Goal: Task Accomplishment & Management: Complete application form

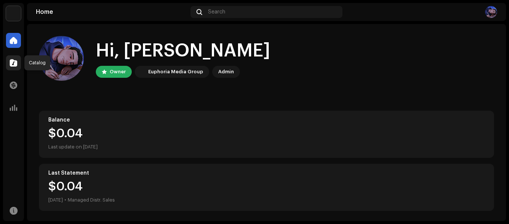
click at [13, 66] on span at bounding box center [13, 63] width 7 height 6
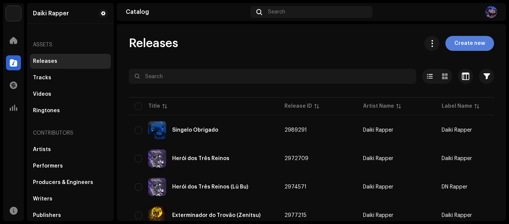
click at [460, 43] on span "Create new" at bounding box center [470, 43] width 31 height 15
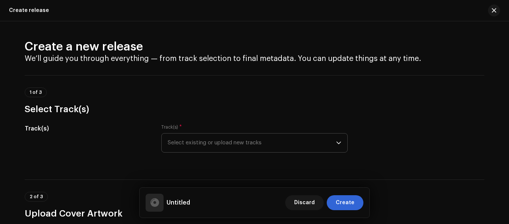
click at [191, 140] on span "Select existing or upload new tracks" at bounding box center [252, 143] width 169 height 19
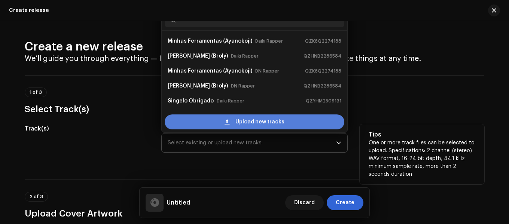
click at [207, 119] on div "Upload new tracks" at bounding box center [255, 122] width 180 height 15
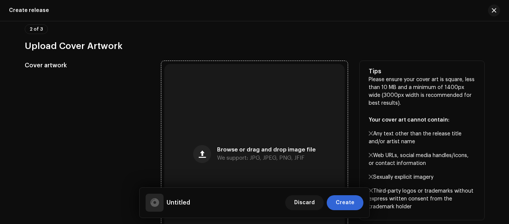
scroll to position [300, 0]
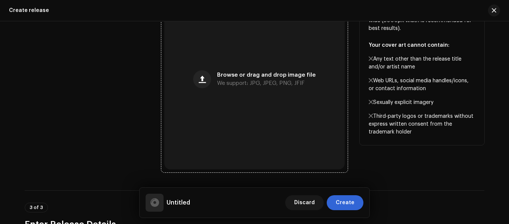
click at [218, 106] on div "Browse or drag and drop image file We support: JPG, JPEG, PNG, JFIF" at bounding box center [254, 79] width 181 height 181
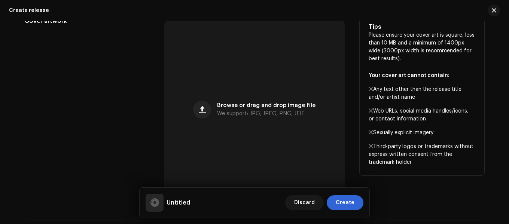
scroll to position [330, 0]
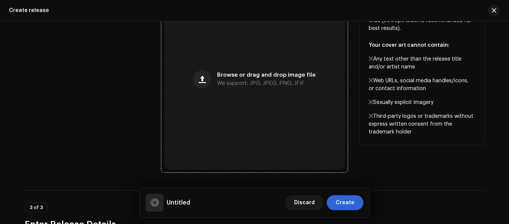
click at [245, 111] on div "Browse or drag and drop image file We support: JPG, JPEG, PNG, JFIF" at bounding box center [254, 79] width 181 height 181
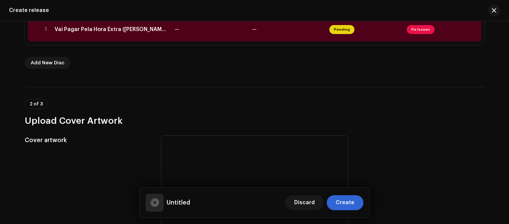
scroll to position [68, 0]
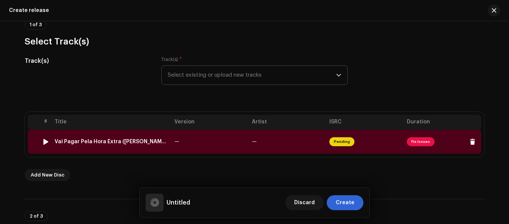
click at [128, 143] on div "Vai Pagar Pela Hora Extra ([PERSON_NAME]).wav" at bounding box center [112, 142] width 114 height 6
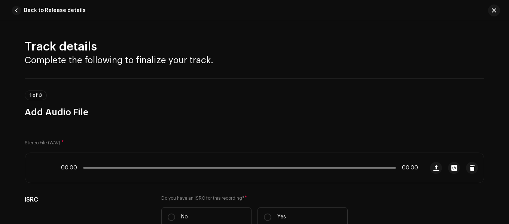
scroll to position [338, 0]
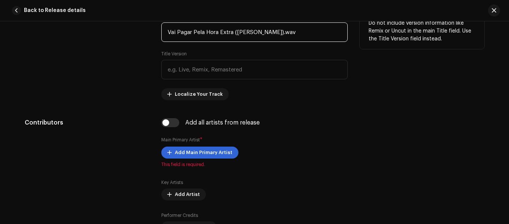
drag, startPoint x: 302, startPoint y: 32, endPoint x: 275, endPoint y: 42, distance: 28.5
click at [275, 42] on input "Vai Pagar Pela Hora Extra ([PERSON_NAME]).wav" at bounding box center [254, 31] width 187 height 19
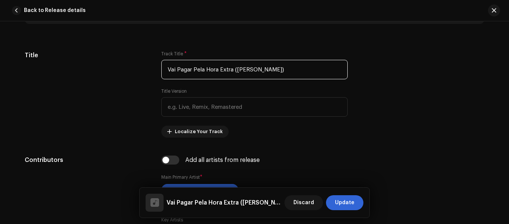
scroll to position [375, 0]
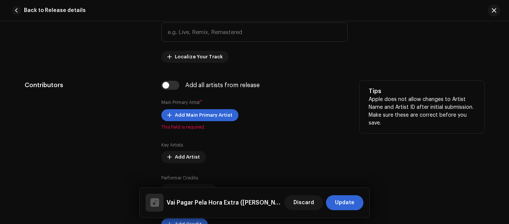
type input "Vai Pagar Pela Hora Extra ([PERSON_NAME])"
click at [192, 116] on span "Add Main Primary Artist" at bounding box center [204, 115] width 58 height 15
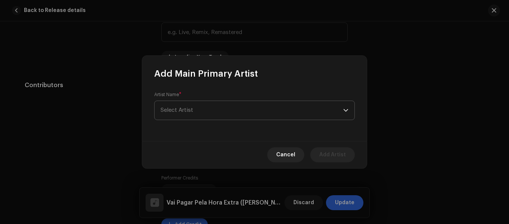
click at [182, 112] on span "Select Artist" at bounding box center [177, 110] width 33 height 6
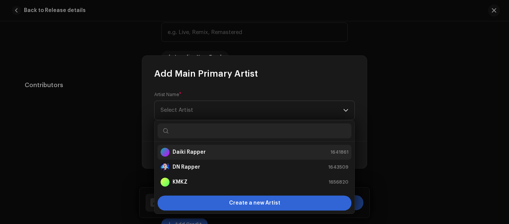
click at [191, 155] on strong "Daiki Rapper" at bounding box center [189, 152] width 33 height 7
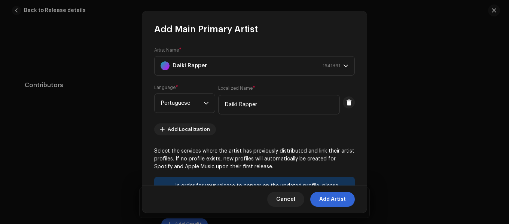
scroll to position [131, 0]
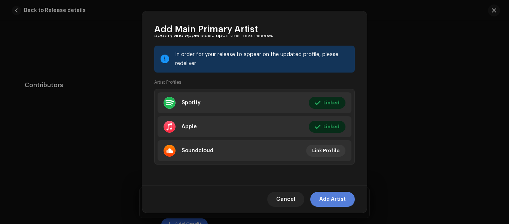
click at [329, 198] on span "Add Artist" at bounding box center [332, 199] width 27 height 15
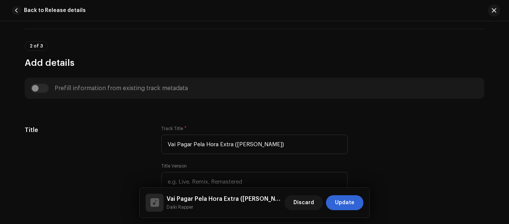
scroll to position [76, 0]
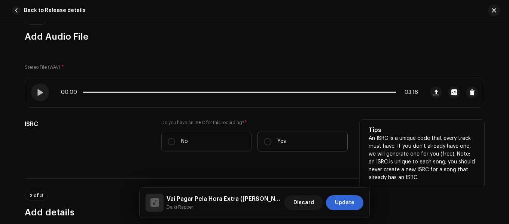
click at [279, 145] on p "Yes" at bounding box center [282, 142] width 9 height 8
click at [272, 145] on input "Yes" at bounding box center [267, 141] width 7 height 7
radio input "true"
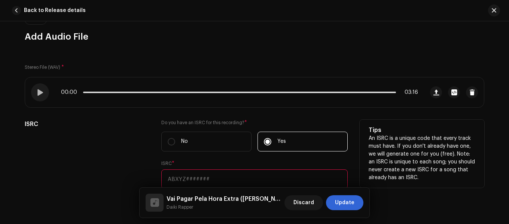
scroll to position [113, 0]
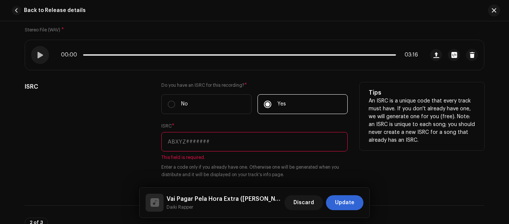
click at [215, 140] on input "text" at bounding box center [254, 141] width 187 height 19
paste input "QZK6G2242779"
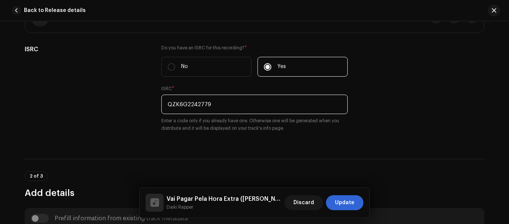
scroll to position [225, 0]
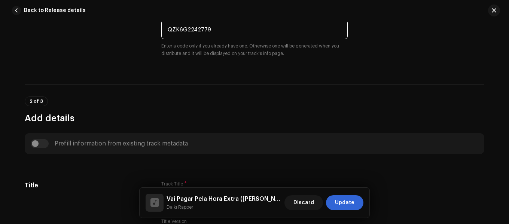
type input "QZK6G2242779"
click at [151, 100] on div "2 of 3 Add details" at bounding box center [255, 111] width 460 height 28
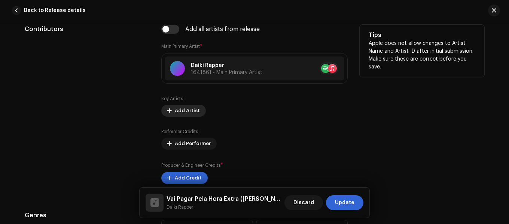
scroll to position [524, 0]
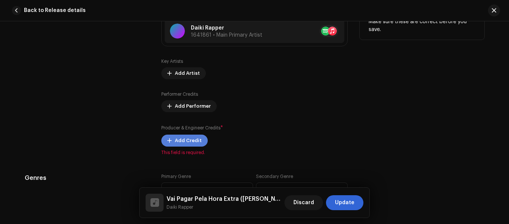
click at [176, 146] on span "Add Credit" at bounding box center [188, 140] width 27 height 15
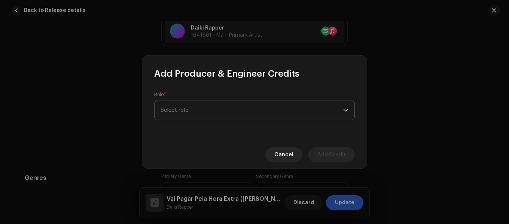
click at [176, 114] on span "Select role" at bounding box center [252, 110] width 183 height 19
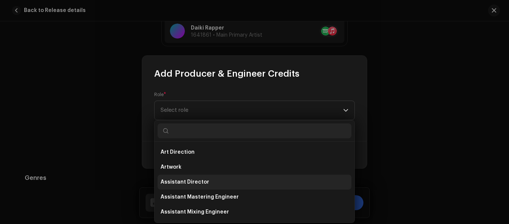
click at [189, 182] on span "Assistant Director" at bounding box center [185, 182] width 49 height 7
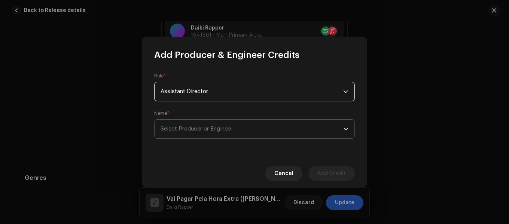
click at [185, 122] on span "Select Producer or Engineer" at bounding box center [252, 129] width 183 height 19
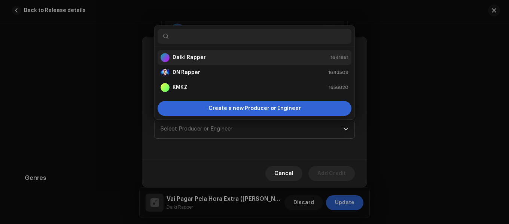
click at [182, 58] on strong "Daiki Rapper" at bounding box center [189, 57] width 33 height 7
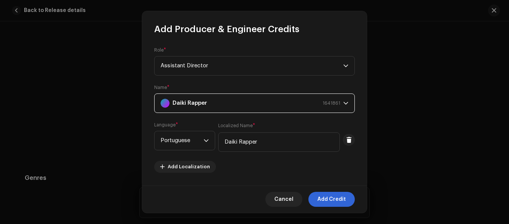
scroll to position [112, 0]
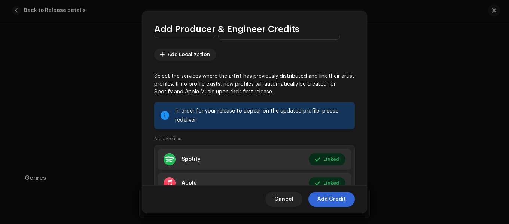
click at [335, 209] on div "Cancel Add Credit" at bounding box center [254, 199] width 225 height 27
click at [333, 203] on span "Add Credit" at bounding box center [332, 199] width 28 height 15
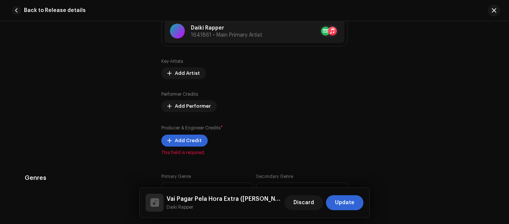
scroll to position [599, 0]
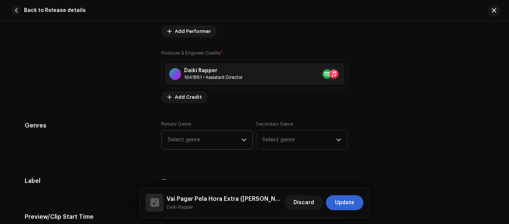
click at [220, 139] on span "Select genre" at bounding box center [205, 140] width 74 height 19
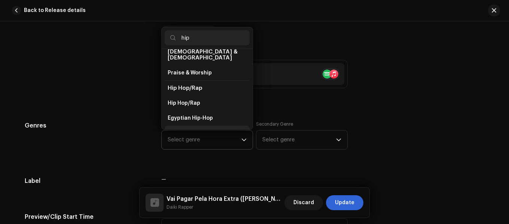
scroll to position [43, 0]
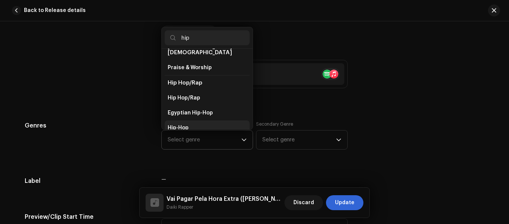
type input "hip"
click at [175, 124] on span "Hip-Hop" at bounding box center [178, 127] width 21 height 7
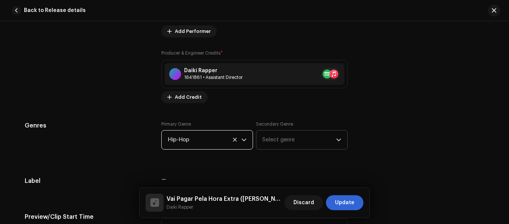
click at [280, 141] on span "Select genre" at bounding box center [300, 140] width 74 height 19
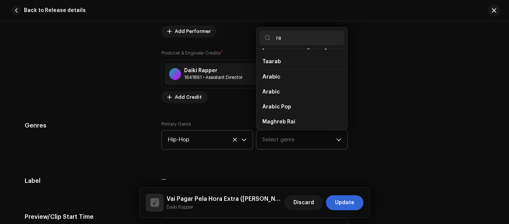
scroll to position [0, 0]
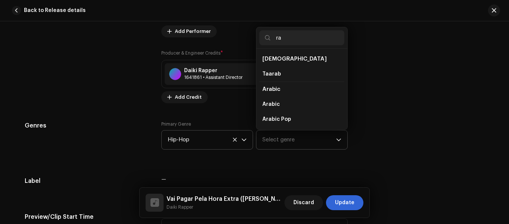
type input "r"
type input "a"
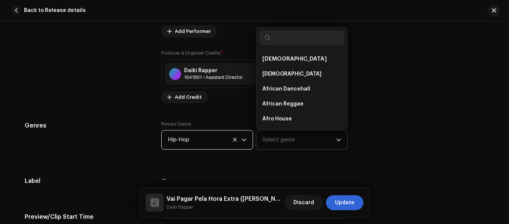
click at [233, 143] on span "Hip-Hop" at bounding box center [205, 140] width 74 height 19
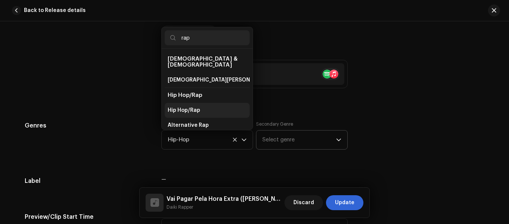
type input "rap"
click at [187, 107] on span "Hip Hop/Rap" at bounding box center [184, 110] width 33 height 7
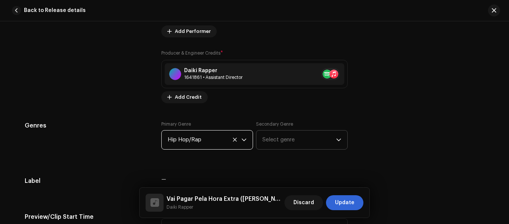
click at [292, 143] on span "Select genre" at bounding box center [300, 140] width 74 height 19
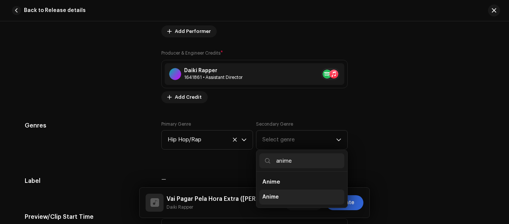
type input "anime"
click at [266, 199] on span "Anime" at bounding box center [271, 197] width 16 height 7
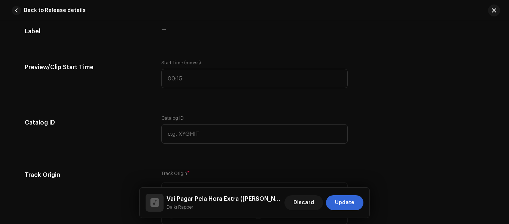
scroll to position [824, 0]
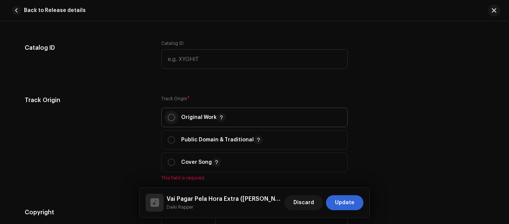
click at [168, 118] on input "radio" at bounding box center [171, 117] width 7 height 7
radio input "true"
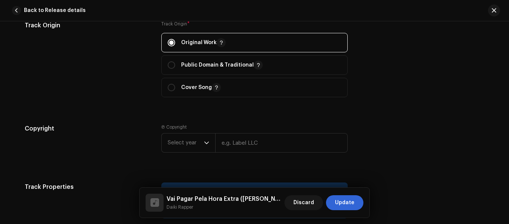
scroll to position [936, 0]
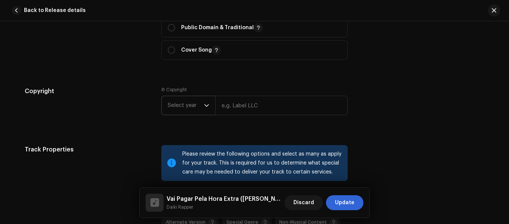
click at [193, 109] on span "Select year" at bounding box center [186, 105] width 36 height 19
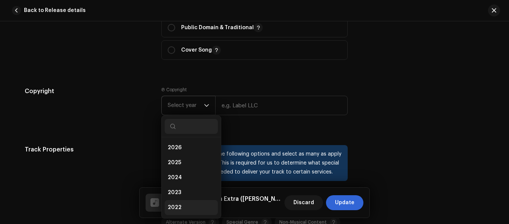
click at [181, 207] on li "2022" at bounding box center [191, 207] width 53 height 15
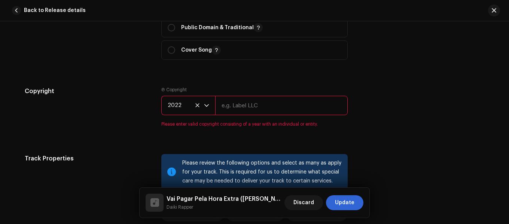
click at [245, 110] on input "text" at bounding box center [281, 105] width 133 height 19
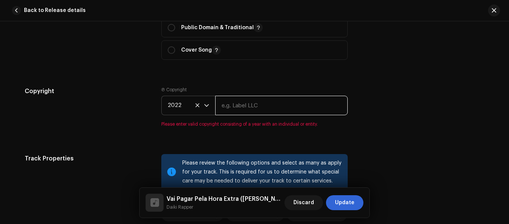
type input "Daiki Rapper"
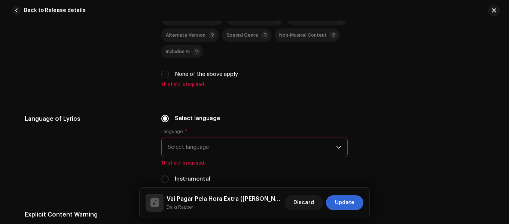
scroll to position [1049, 0]
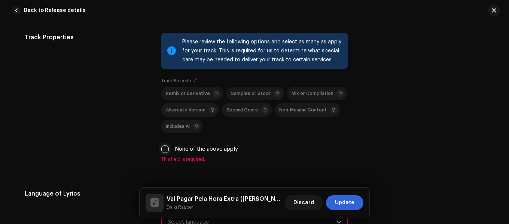
click at [163, 149] on input "None of the above apply" at bounding box center [164, 149] width 7 height 7
checkbox input "true"
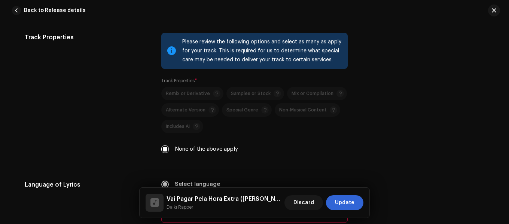
scroll to position [1124, 0]
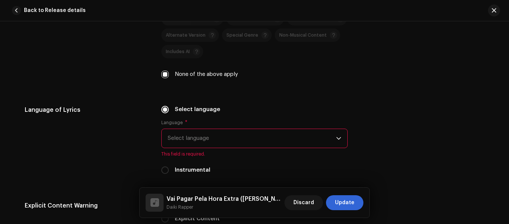
click at [170, 140] on span "Select language" at bounding box center [252, 138] width 169 height 19
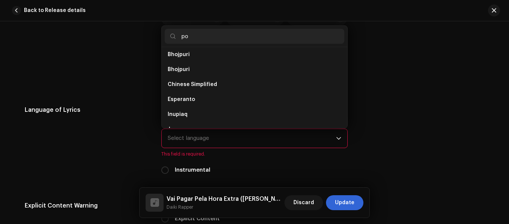
scroll to position [0, 0]
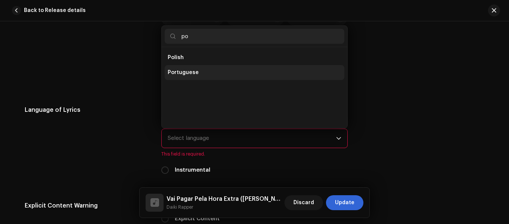
type input "po"
click at [191, 68] on li "Portuguese" at bounding box center [255, 72] width 180 height 15
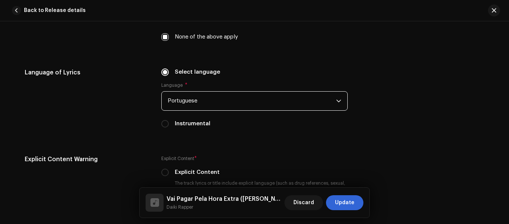
scroll to position [1236, 0]
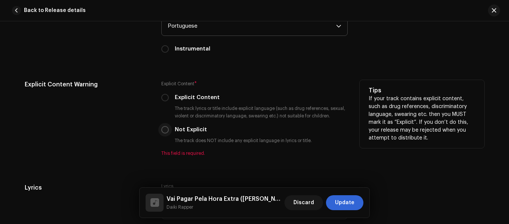
click at [161, 132] on input "Not Explicit" at bounding box center [164, 129] width 7 height 7
radio input "true"
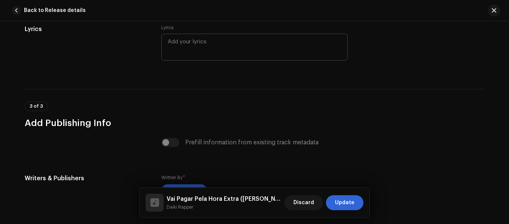
scroll to position [1490, 0]
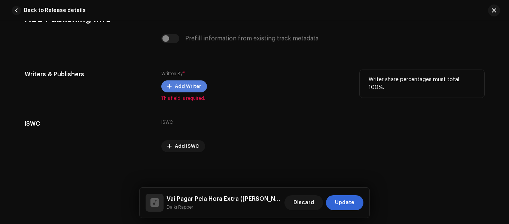
click at [175, 82] on span "Add Writer" at bounding box center [188, 86] width 26 height 15
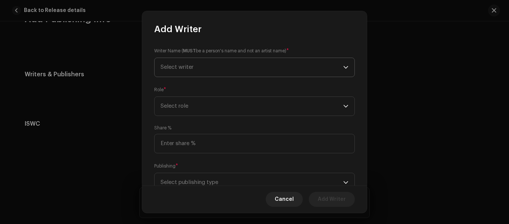
click at [202, 71] on span "Select writer" at bounding box center [252, 67] width 183 height 19
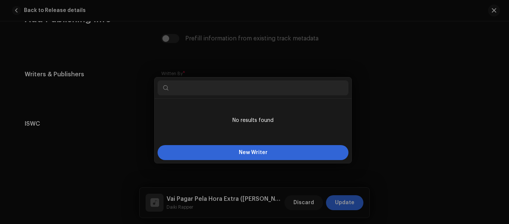
click at [118, 105] on div "Add Writer Writer Name ( MUST be a person's name and not an artist name) * Sele…" at bounding box center [254, 112] width 509 height 224
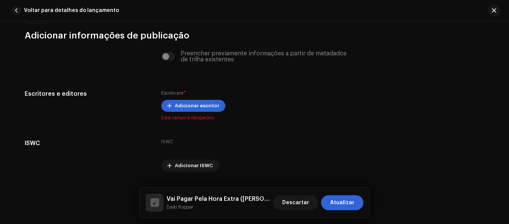
scroll to position [1506, 0]
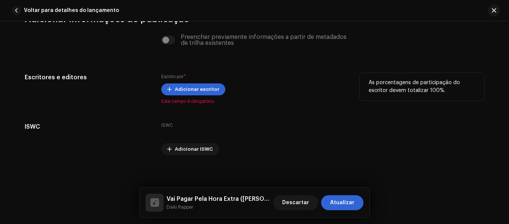
click at [360, 75] on div "As porcentagens de participação do escritor devem totalizar 100%." at bounding box center [422, 87] width 125 height 28
click at [187, 93] on span "Adicionar escritor" at bounding box center [197, 89] width 45 height 15
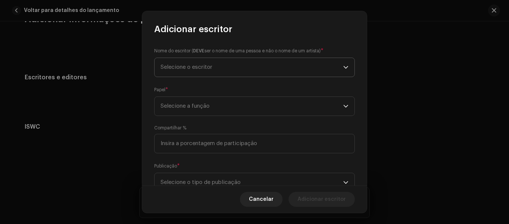
click at [188, 75] on span "Selecione o escritor" at bounding box center [252, 67] width 183 height 19
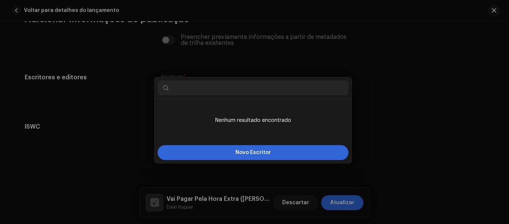
click at [131, 126] on div "Adicionar escritor Nome do escritor ( DEVE ser o nome de uma pessoa e não o nom…" at bounding box center [254, 112] width 509 height 224
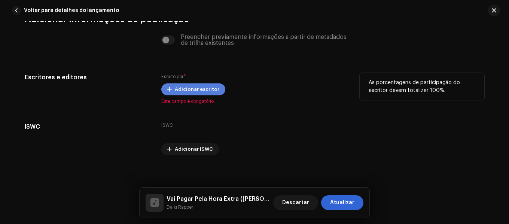
click at [175, 86] on span "Adicionar escritor" at bounding box center [197, 89] width 45 height 15
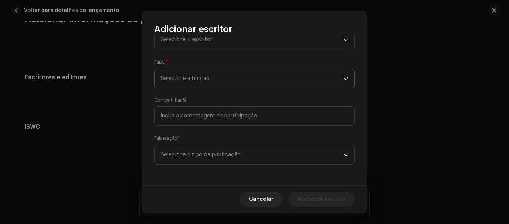
scroll to position [0, 0]
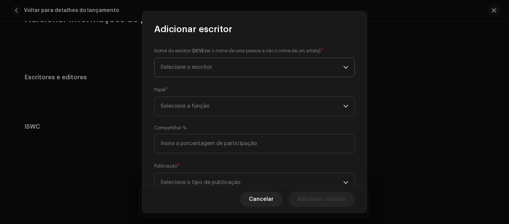
click at [190, 69] on font "Selecione o escritor" at bounding box center [187, 67] width 52 height 6
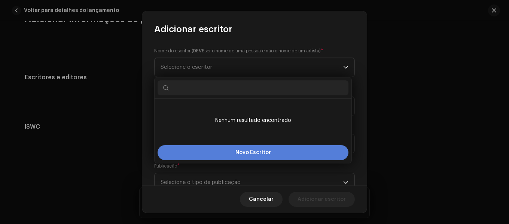
click at [230, 152] on button "Novo Escritor" at bounding box center [253, 152] width 191 height 15
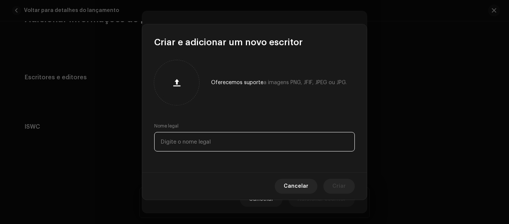
click at [203, 142] on input "text" at bounding box center [254, 141] width 201 height 19
type input "Daiki Rapper"
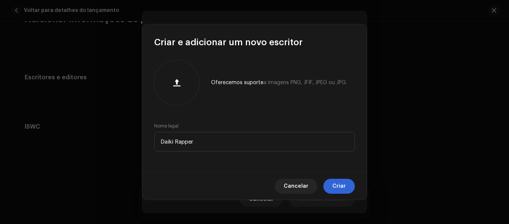
click at [342, 184] on span "Criar" at bounding box center [339, 186] width 13 height 15
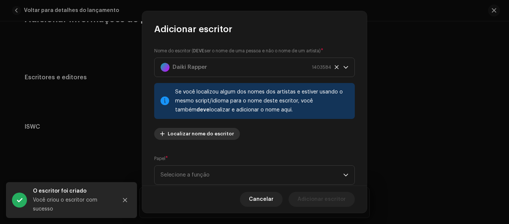
scroll to position [37, 0]
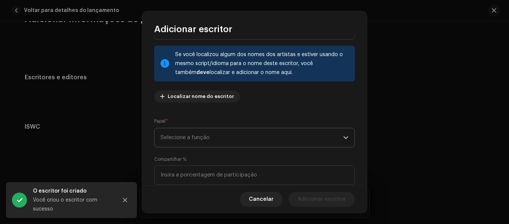
click at [193, 137] on font "Selecione a função" at bounding box center [185, 138] width 49 height 6
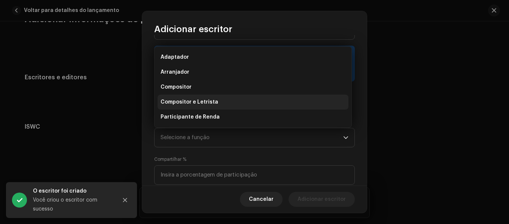
click at [191, 103] on font "Compositor e Letrista" at bounding box center [190, 102] width 58 height 5
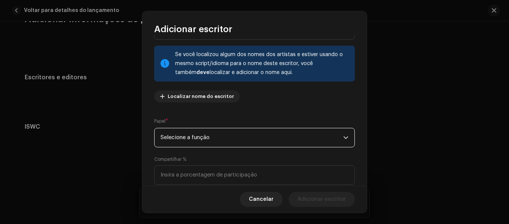
scroll to position [97, 0]
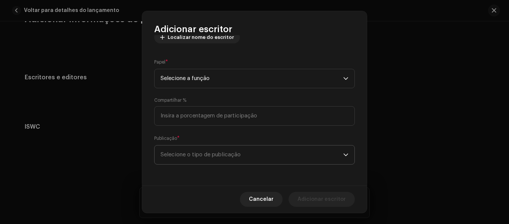
click at [228, 156] on font "Selecione o tipo de publicação" at bounding box center [201, 155] width 80 height 6
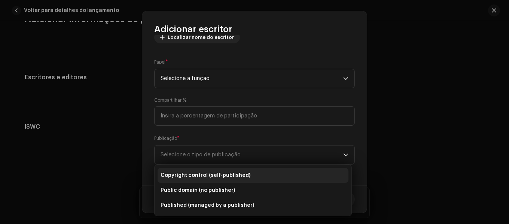
click at [210, 175] on span "Copyright control (self-published)" at bounding box center [206, 175] width 90 height 7
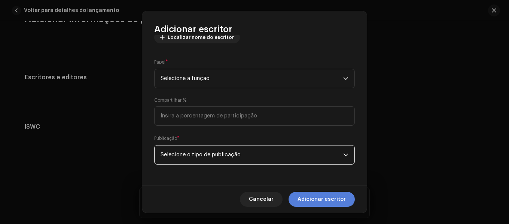
click at [327, 200] on font "Adicionar escritor" at bounding box center [322, 199] width 48 height 5
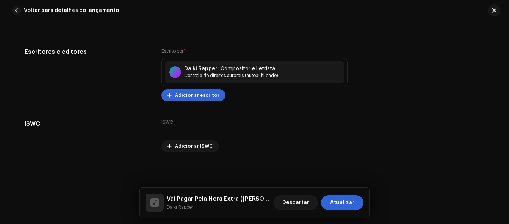
scroll to position [1345, 0]
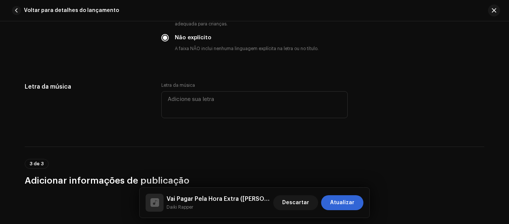
click at [340, 203] on font "Atualizar" at bounding box center [342, 202] width 24 height 5
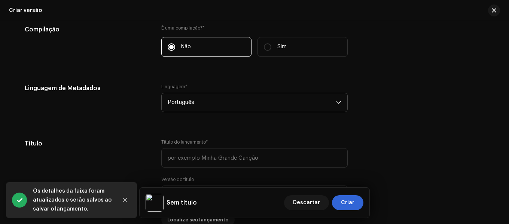
scroll to position [630, 0]
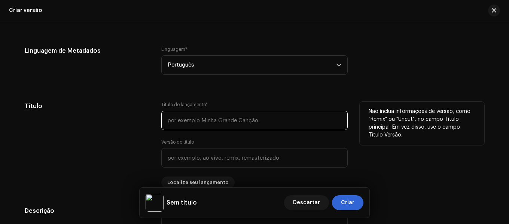
click at [194, 121] on input "text" at bounding box center [254, 120] width 187 height 19
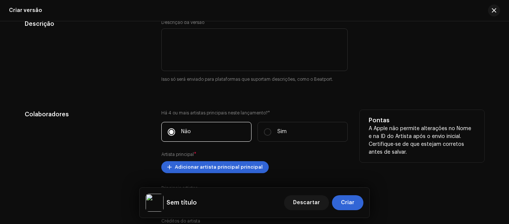
scroll to position [854, 0]
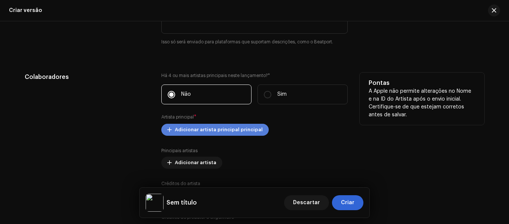
type input "Vai Pagar Pela Hora Extra ([PERSON_NAME])"
click at [175, 134] on span "Adicionar artista principal principal" at bounding box center [219, 129] width 88 height 15
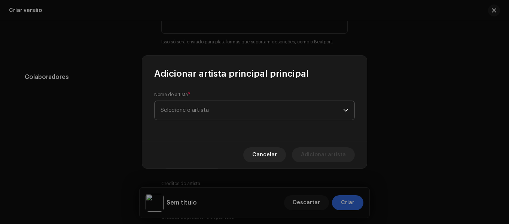
click at [182, 115] on span "Selecione o artista" at bounding box center [252, 110] width 183 height 19
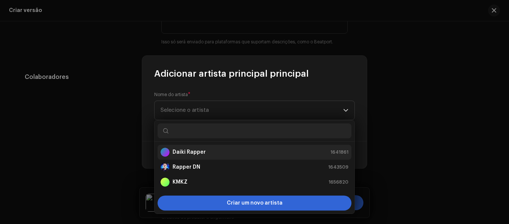
click at [195, 150] on font "Daiki Rapper" at bounding box center [189, 152] width 33 height 5
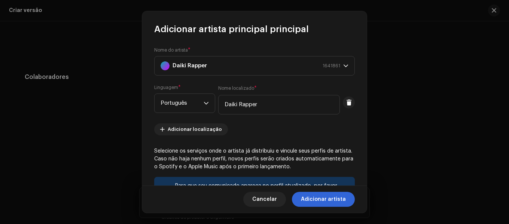
scroll to position [131, 0]
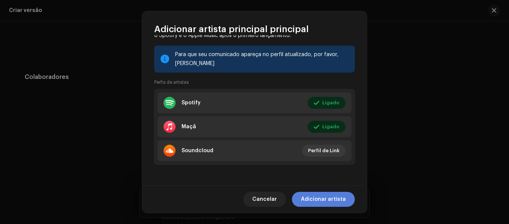
click at [337, 206] on span "Adicionar artista" at bounding box center [323, 199] width 45 height 15
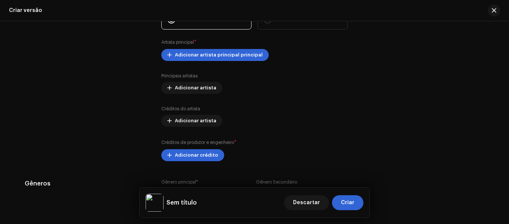
scroll to position [967, 0]
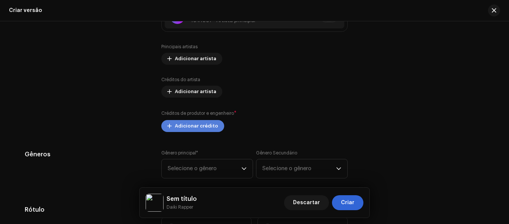
click at [187, 130] on span "Adicionar crédito" at bounding box center [196, 126] width 43 height 15
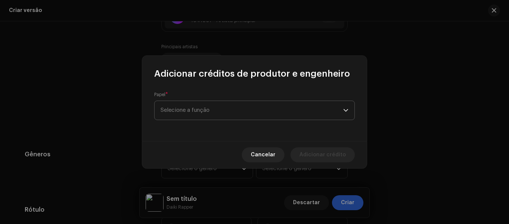
click at [187, 108] on font "Selecione a função" at bounding box center [185, 110] width 49 height 6
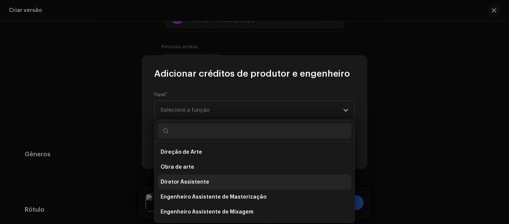
click at [191, 179] on span "Diretor Assistente" at bounding box center [185, 182] width 49 height 7
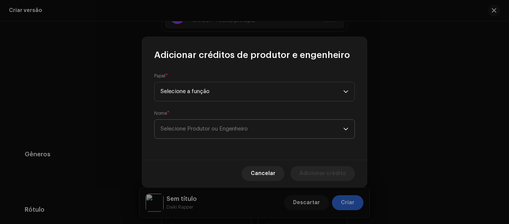
click at [241, 139] on p-select "Selecione Produtor ou Engenheiro" at bounding box center [254, 128] width 201 height 19
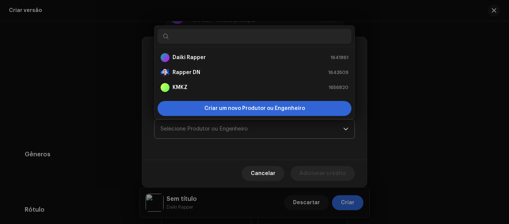
click at [217, 127] on font "Selecione Produtor ou Engenheiro" at bounding box center [204, 129] width 87 height 6
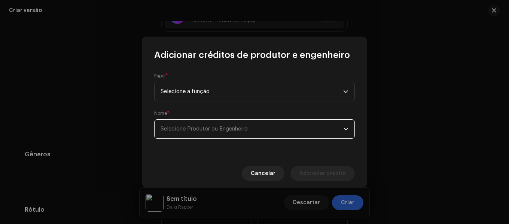
click at [207, 128] on font "Selecione Produtor ou Engenheiro" at bounding box center [204, 129] width 87 height 6
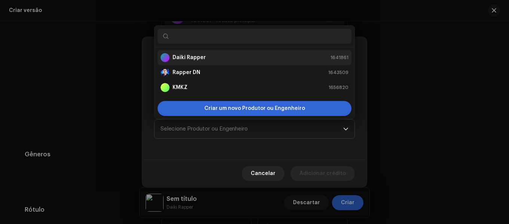
click at [181, 59] on font "Daiki Rapper" at bounding box center [189, 57] width 33 height 5
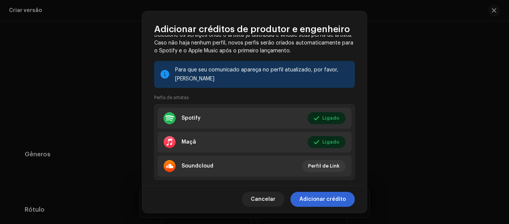
scroll to position [169, 0]
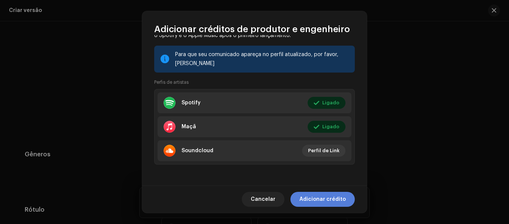
click at [323, 196] on span "Adicionar crédito" at bounding box center [323, 199] width 46 height 15
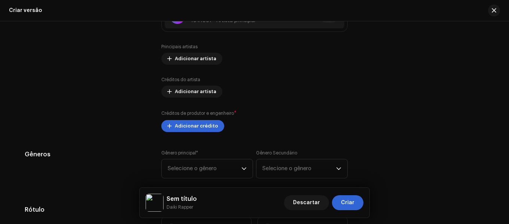
scroll to position [1042, 0]
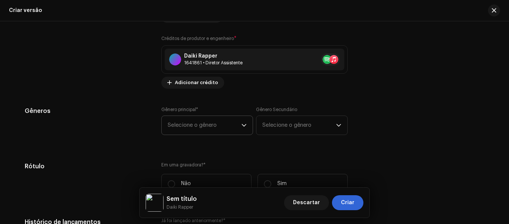
click at [214, 125] on font "Selecione o gênero" at bounding box center [192, 125] width 49 height 6
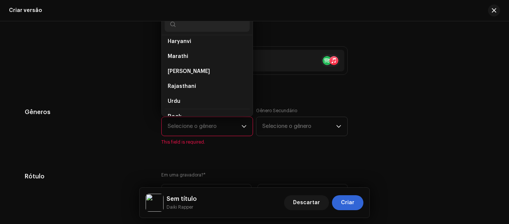
scroll to position [0, 0]
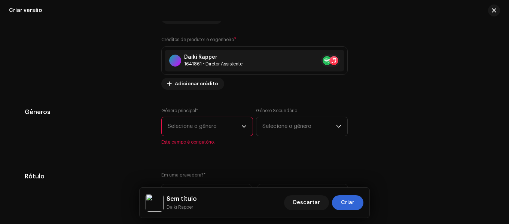
click at [220, 132] on span "Selecione o gênero" at bounding box center [205, 126] width 74 height 19
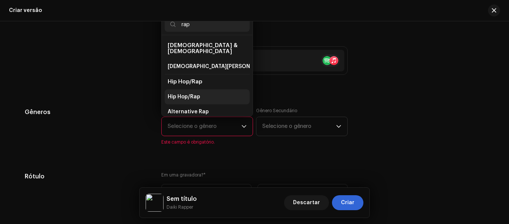
type input "rap"
click at [201, 93] on li "Hip Hop/Rap" at bounding box center [207, 97] width 85 height 15
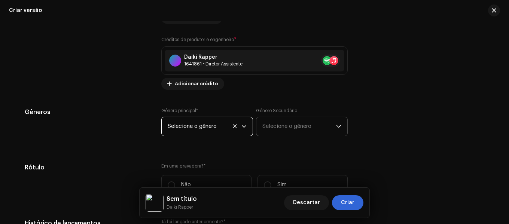
click at [283, 134] on span "Selecione o gênero" at bounding box center [300, 126] width 74 height 19
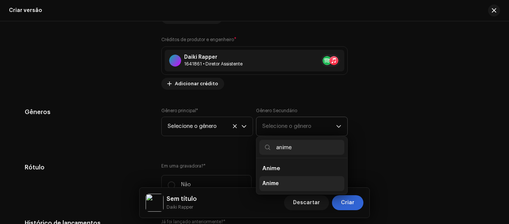
type input "anime"
click at [276, 184] on span "Anime" at bounding box center [271, 183] width 16 height 7
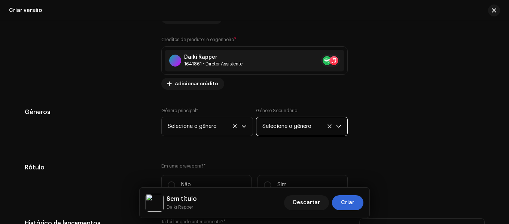
scroll to position [1115, 0]
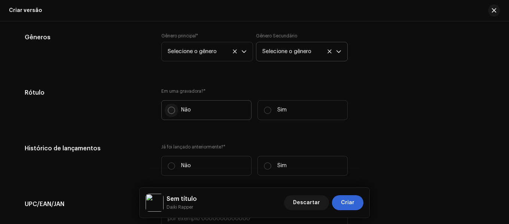
click at [170, 112] on input "Não" at bounding box center [171, 110] width 7 height 7
radio input "true"
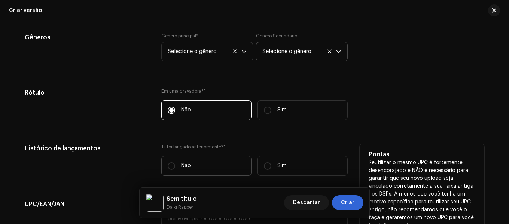
scroll to position [1153, 0]
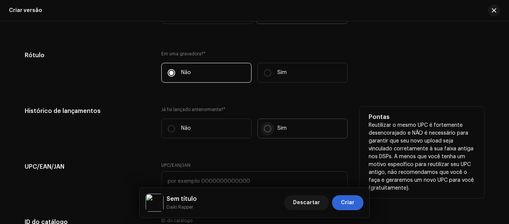
click at [269, 131] on input "Sim" at bounding box center [267, 128] width 7 height 7
radio input "true"
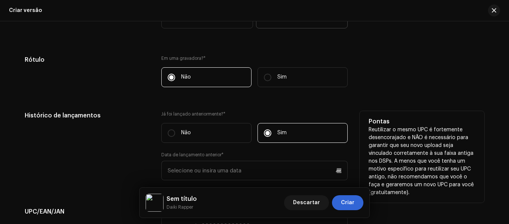
scroll to position [1142, 0]
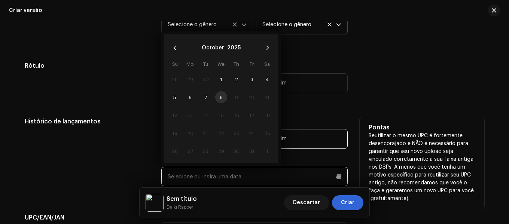
click at [336, 175] on input "text" at bounding box center [254, 176] width 187 height 19
click at [213, 48] on button "October" at bounding box center [213, 48] width 22 height 12
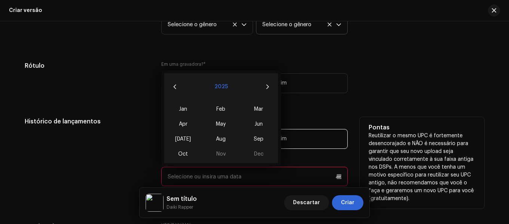
click at [217, 87] on button "2025" at bounding box center [221, 87] width 13 height 12
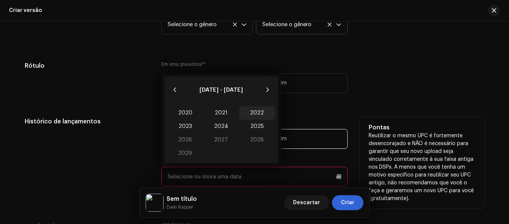
click at [254, 115] on span "2022" at bounding box center [257, 112] width 36 height 13
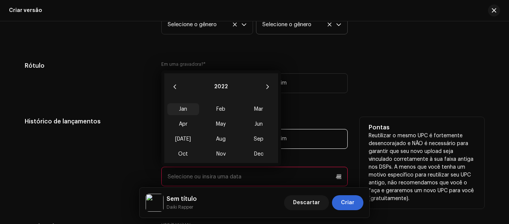
click at [180, 110] on span "Jan" at bounding box center [183, 109] width 32 height 12
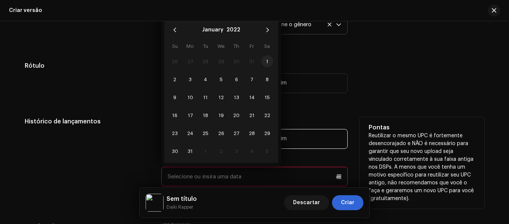
click at [263, 63] on span "1" at bounding box center [267, 61] width 12 height 12
type input "[DATE]"
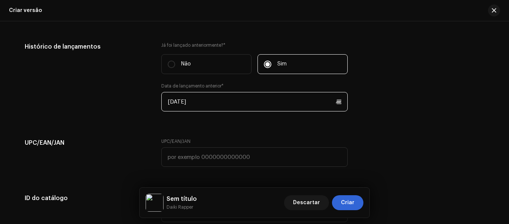
scroll to position [1255, 0]
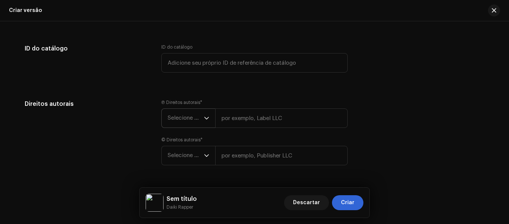
click at [206, 119] on icon "gatilho suspenso" at bounding box center [206, 118] width 5 height 5
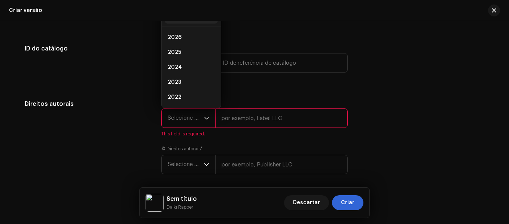
scroll to position [12, 0]
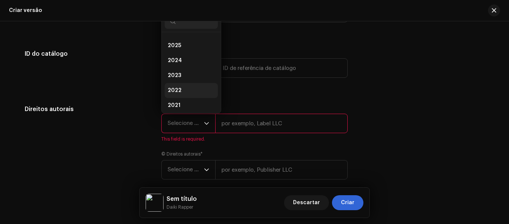
click at [182, 92] on li "2022" at bounding box center [191, 90] width 53 height 15
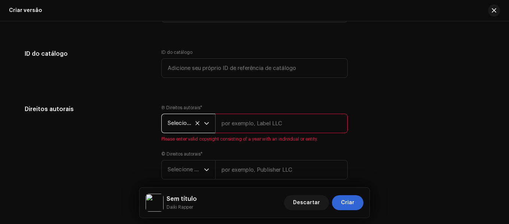
click at [257, 130] on input "text" at bounding box center [281, 123] width 133 height 19
type input "Daiki Rapper"
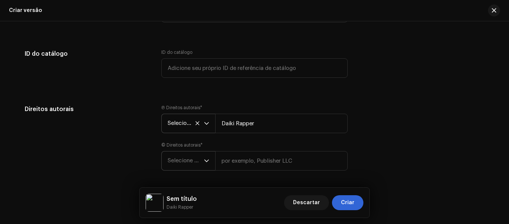
click at [195, 159] on font "Selecione o ano" at bounding box center [188, 161] width 41 height 6
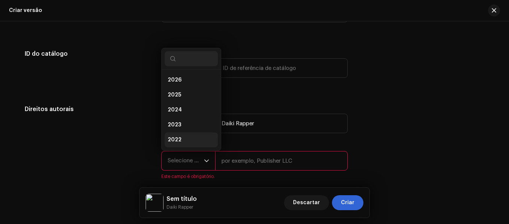
click at [182, 141] on li "2022" at bounding box center [191, 140] width 53 height 15
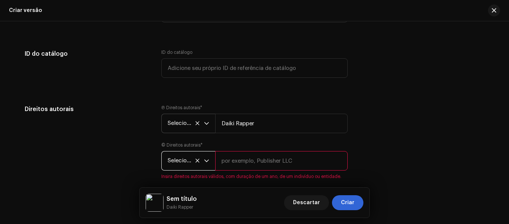
click at [240, 161] on input "text" at bounding box center [281, 160] width 133 height 19
type input "Daiki Rapper"
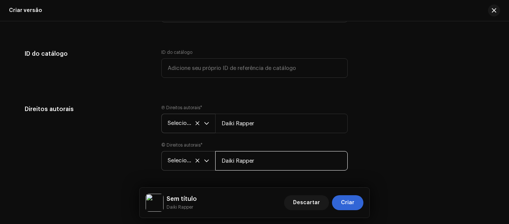
scroll to position [1389, 0]
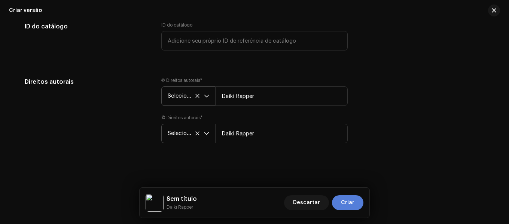
click at [348, 203] on font "Criar" at bounding box center [347, 202] width 13 height 5
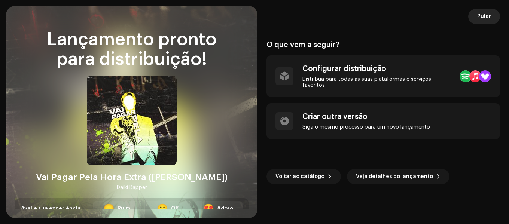
click at [483, 19] on font "Pular" at bounding box center [485, 16] width 14 height 5
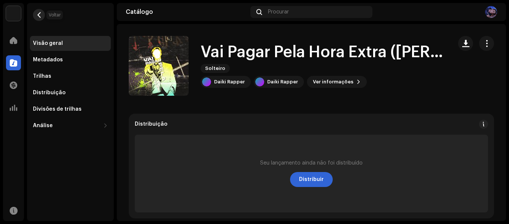
click at [43, 12] on button "button" at bounding box center [39, 15] width 12 height 12
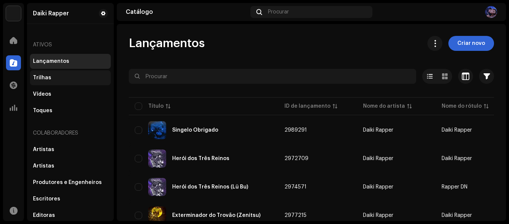
click at [77, 83] on div "Trilhas" at bounding box center [70, 77] width 81 height 15
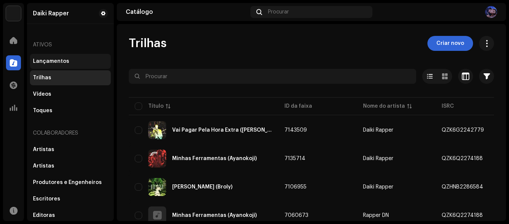
click at [74, 63] on div "Lançamentos" at bounding box center [70, 61] width 75 height 6
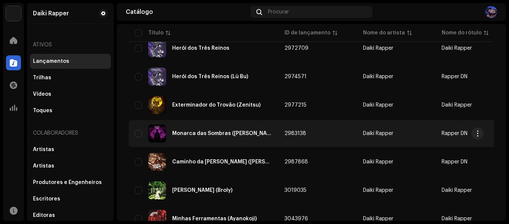
scroll to position [175, 0]
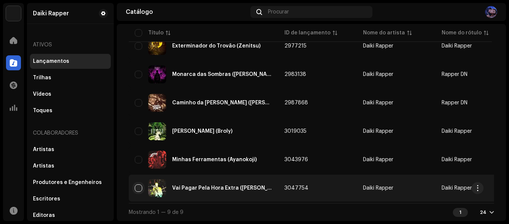
click at [136, 188] on input "checkbox" at bounding box center [138, 188] width 7 height 7
checkbox input "true"
click at [197, 190] on div "Vai Pagar Pela Hora Extra ([PERSON_NAME])" at bounding box center [204, 188] width 138 height 18
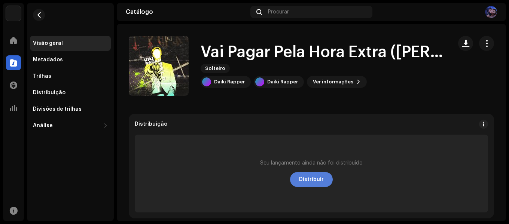
click at [305, 183] on span "Distribuir" at bounding box center [311, 179] width 25 height 15
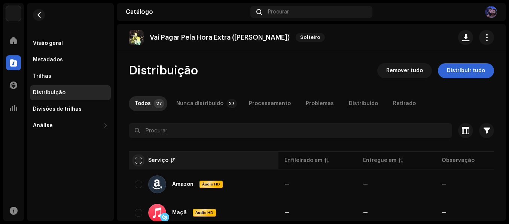
click at [139, 162] on input "checkbox" at bounding box center [138, 160] width 7 height 7
checkbox input "true"
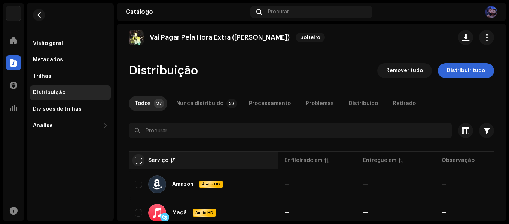
checkbox input "true"
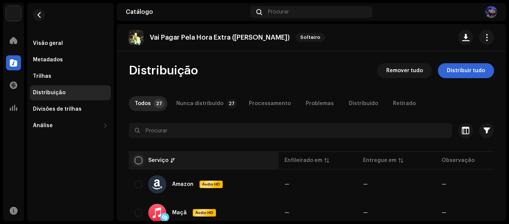
checkbox input "true"
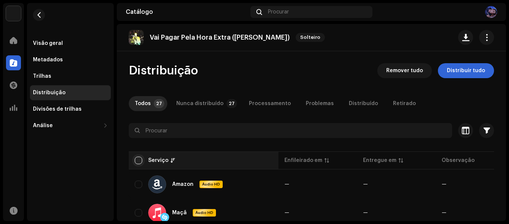
checkbox input "true"
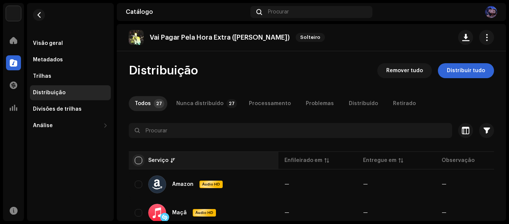
checkbox input "true"
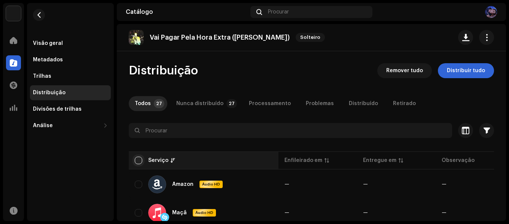
checkbox input "true"
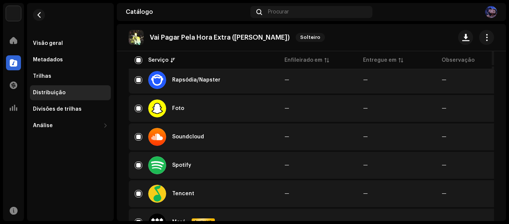
scroll to position [741, 0]
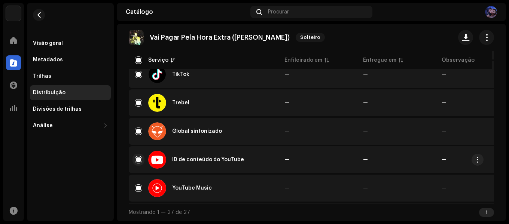
click at [137, 160] on input "Linha selecionada" at bounding box center [138, 159] width 7 height 7
checkbox input "false"
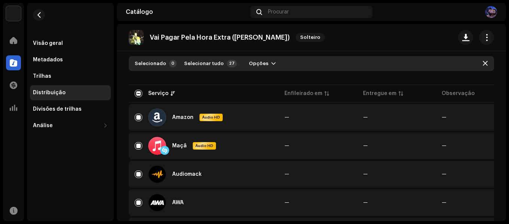
scroll to position [0, 0]
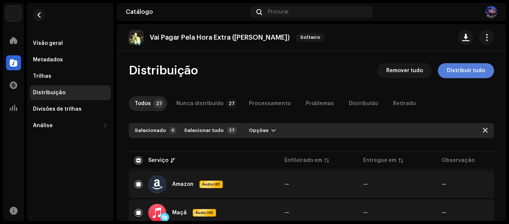
click at [456, 73] on span "Distribuir tudo" at bounding box center [466, 70] width 38 height 15
